Goal: Transaction & Acquisition: Purchase product/service

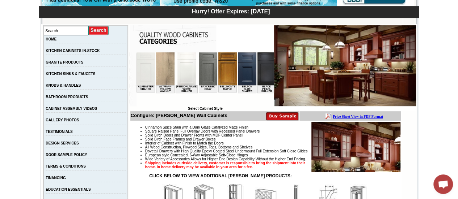
scroll to position [116, 0]
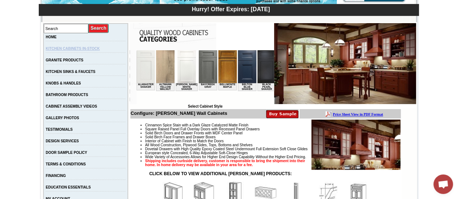
click at [77, 49] on link "KITCHEN CABINETS IN-STOCK" at bounding box center [73, 49] width 54 height 4
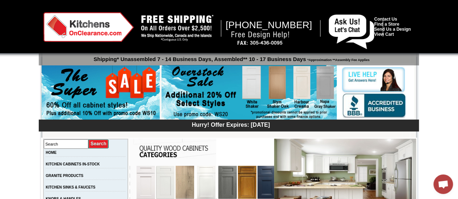
click at [249, 144] on td at bounding box center [202, 152] width 144 height 27
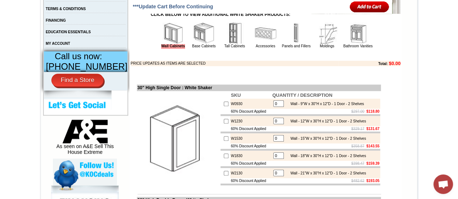
scroll to position [39, 0]
